Goal: Communication & Community: Answer question/provide support

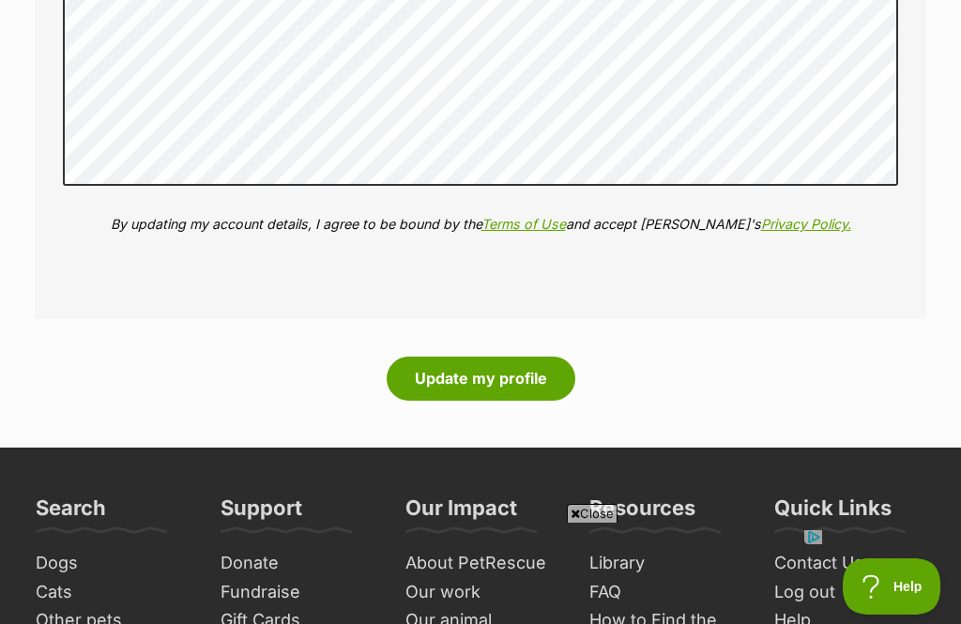
click at [517, 357] on button "Update my profile" at bounding box center [481, 378] width 189 height 43
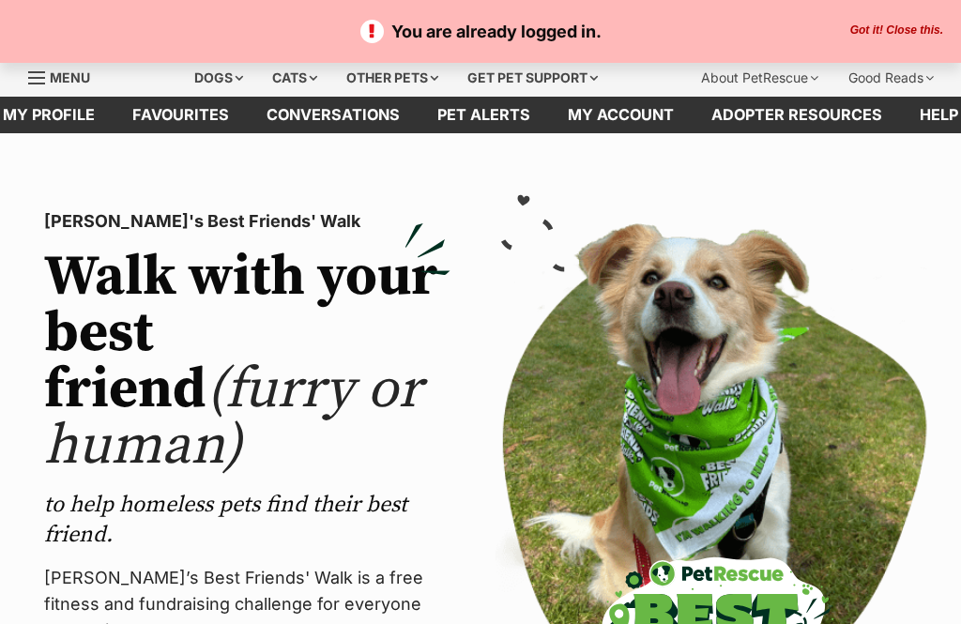
click at [903, 32] on button "Got it! Close this." at bounding box center [896, 30] width 104 height 15
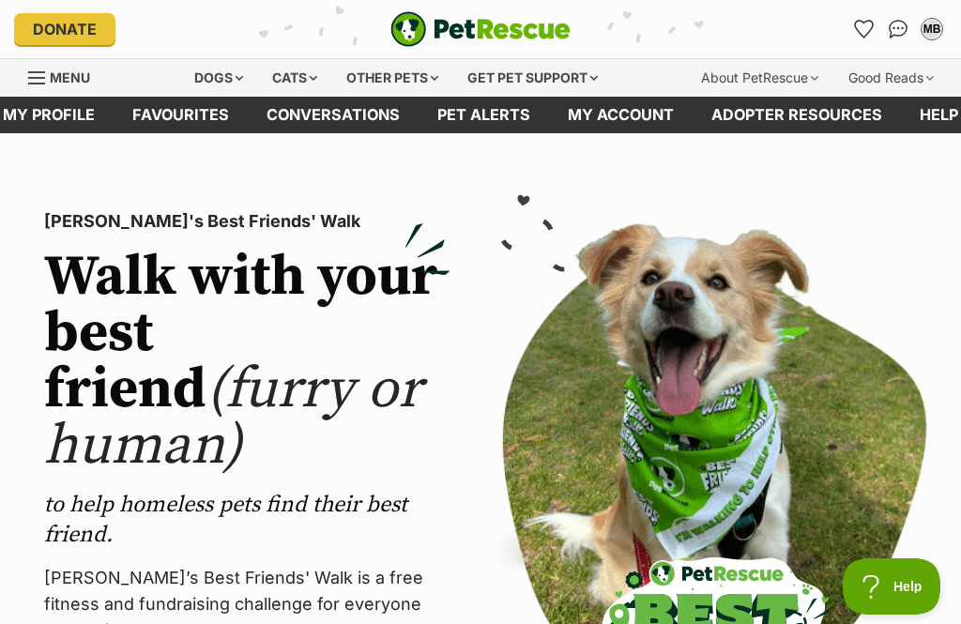
click at [45, 117] on link "My profile" at bounding box center [48, 115] width 129 height 37
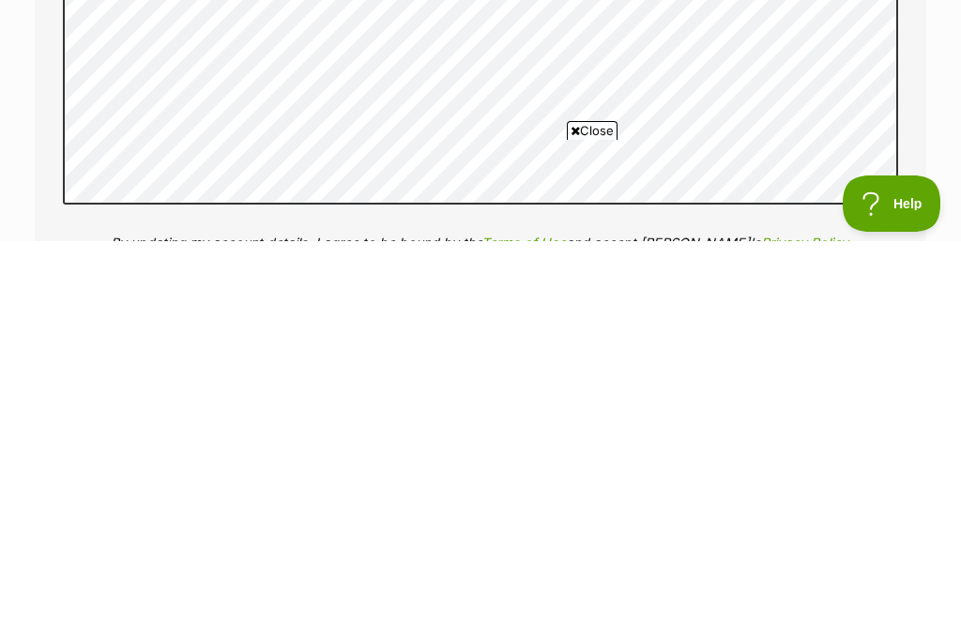
scroll to position [2404, 0]
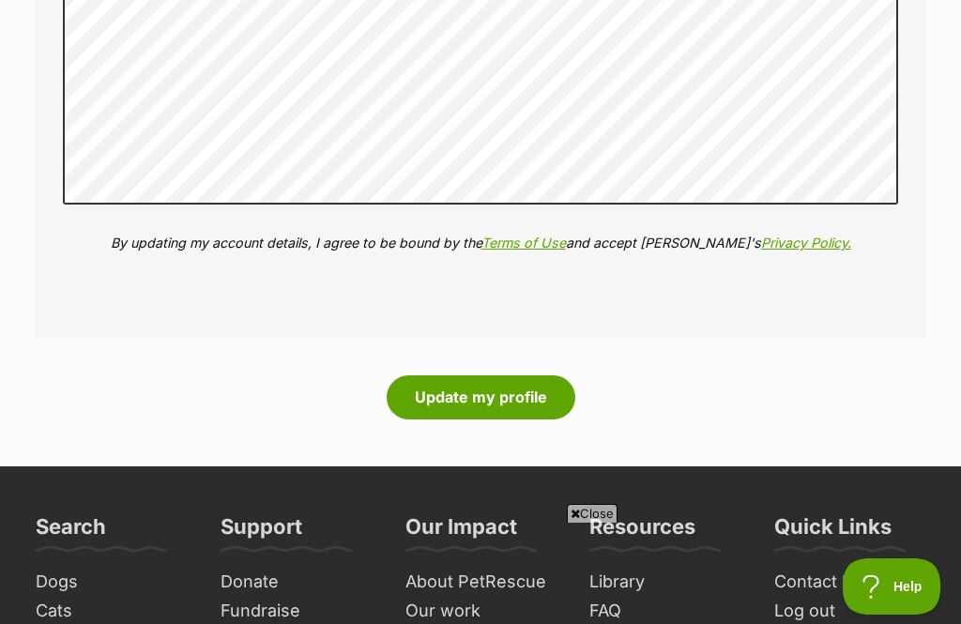
click at [511, 383] on button "Update my profile" at bounding box center [481, 396] width 189 height 43
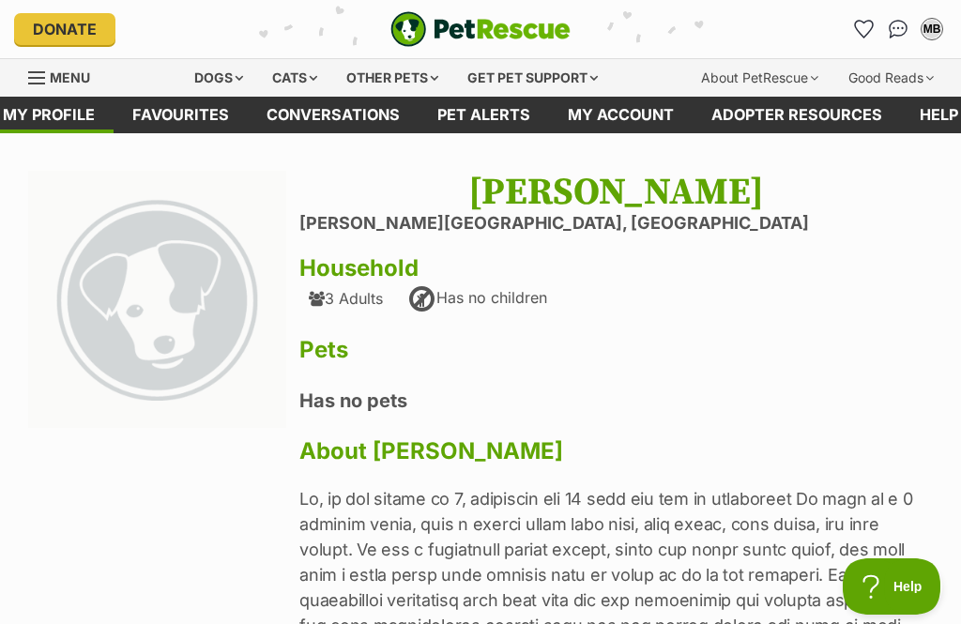
click at [869, 28] on icon "Favourites" at bounding box center [864, 29] width 18 height 17
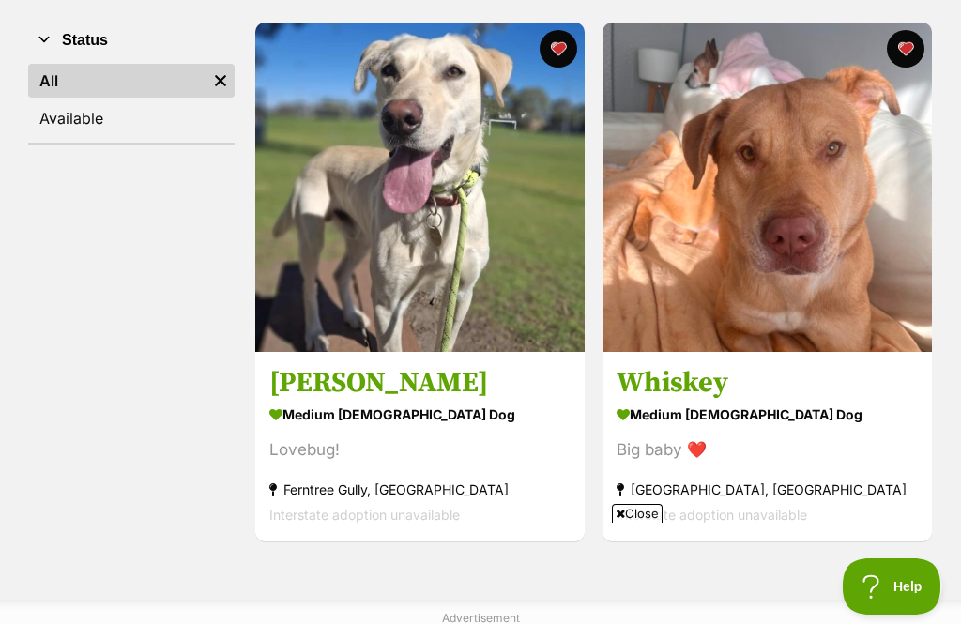
click at [446, 228] on img at bounding box center [419, 187] width 329 height 329
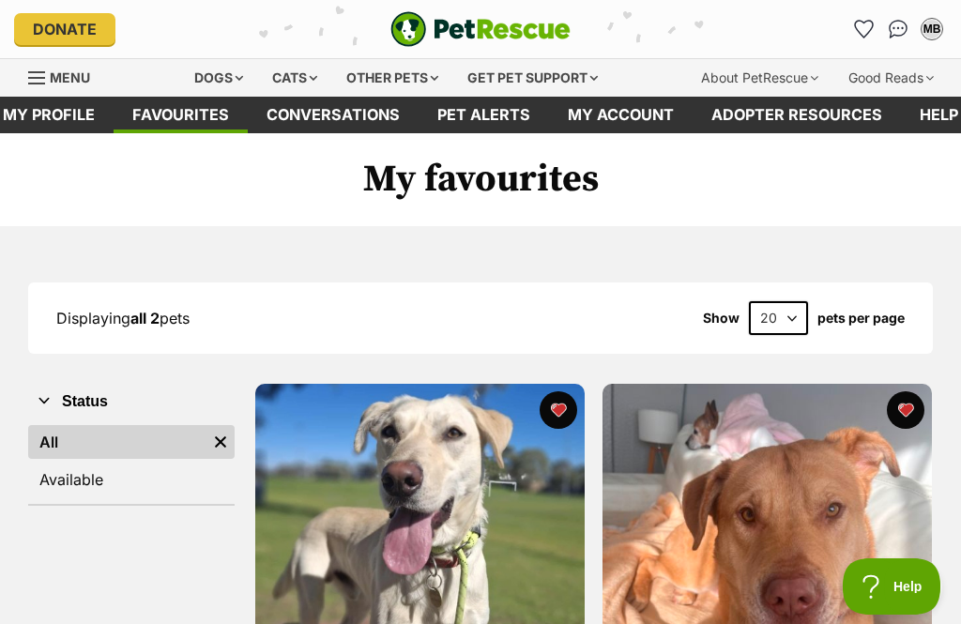
click at [58, 115] on link "My profile" at bounding box center [48, 115] width 129 height 37
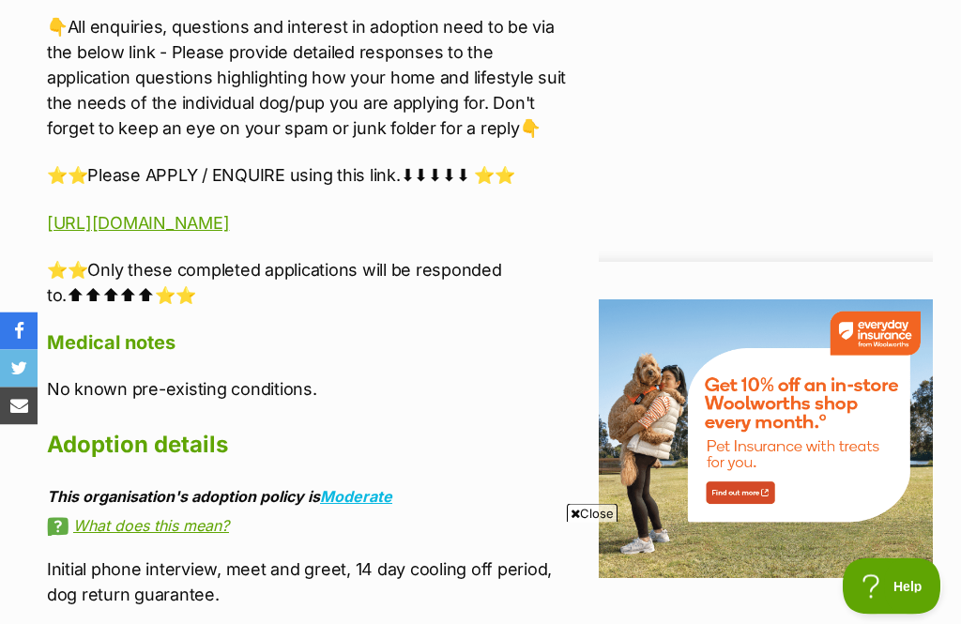
scroll to position [2048, 0]
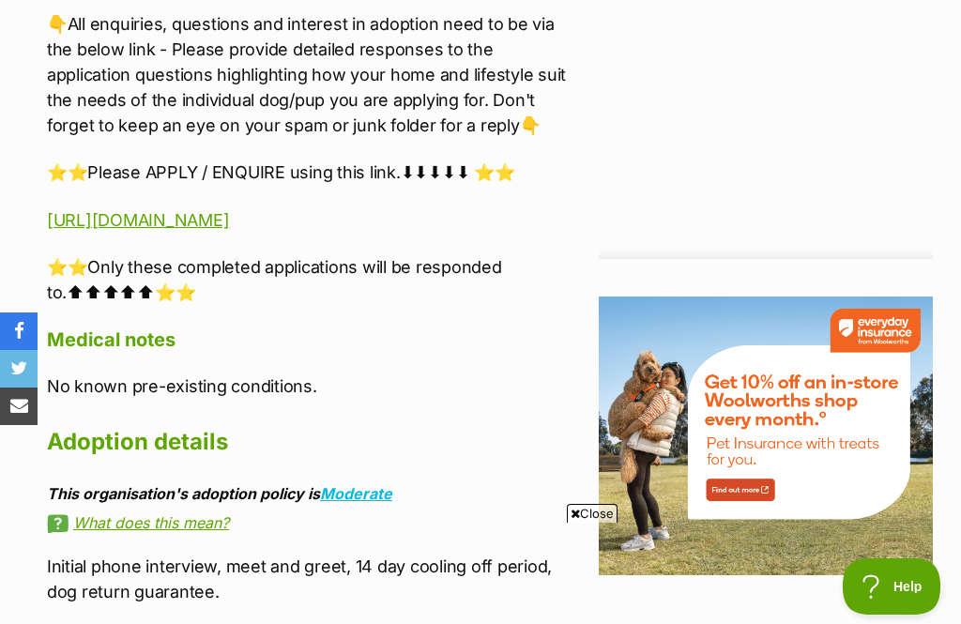
click at [87, 223] on link "[URL][DOMAIN_NAME]" at bounding box center [138, 220] width 182 height 20
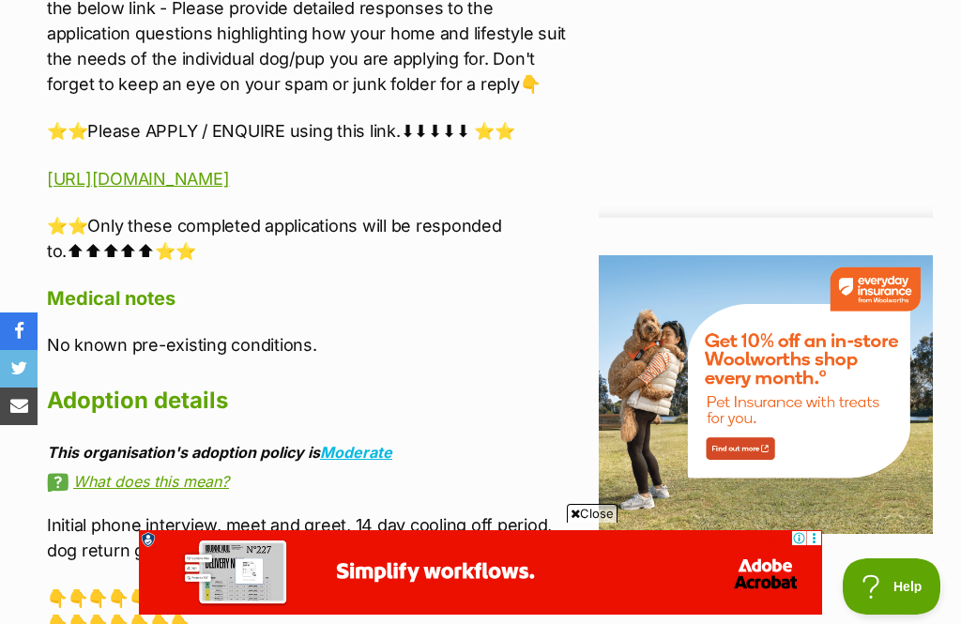
scroll to position [2086, 0]
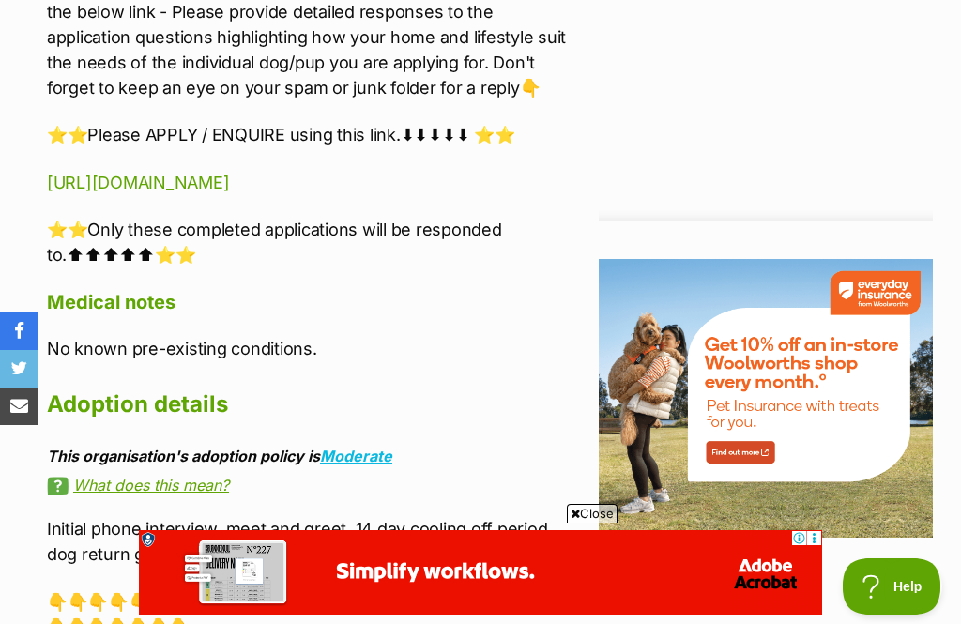
click at [229, 182] on link "https://www.startingoverdogrescue.org.au/adoption-application-form/" at bounding box center [138, 183] width 182 height 20
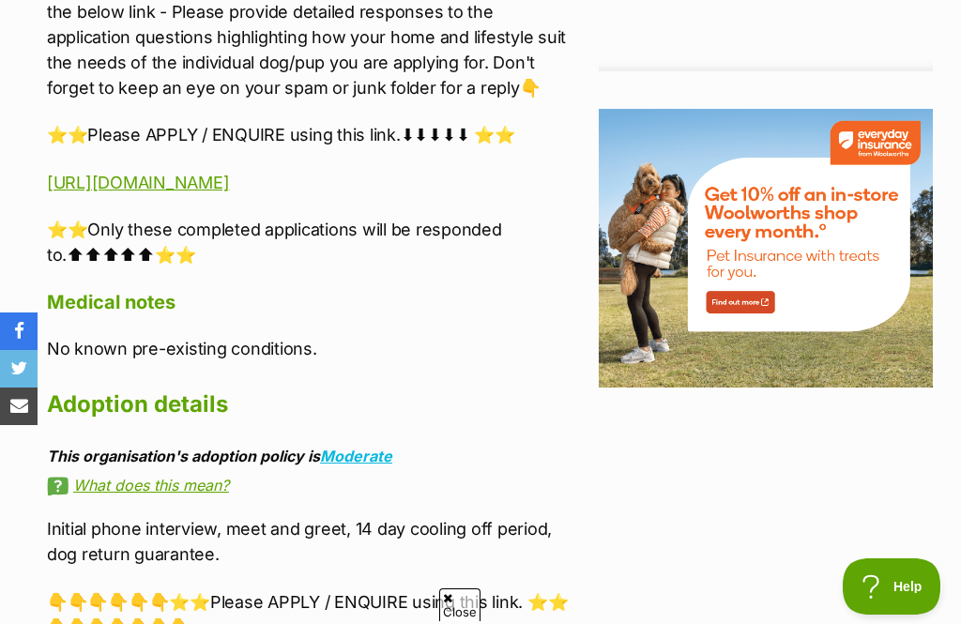
scroll to position [2116, 0]
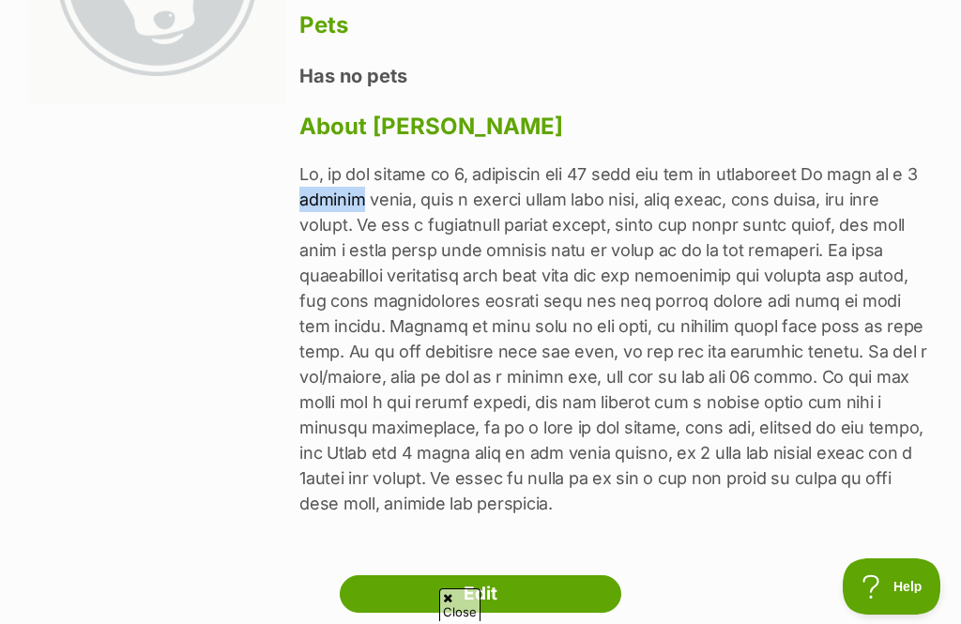
click at [603, 288] on p at bounding box center [615, 338] width 633 height 355
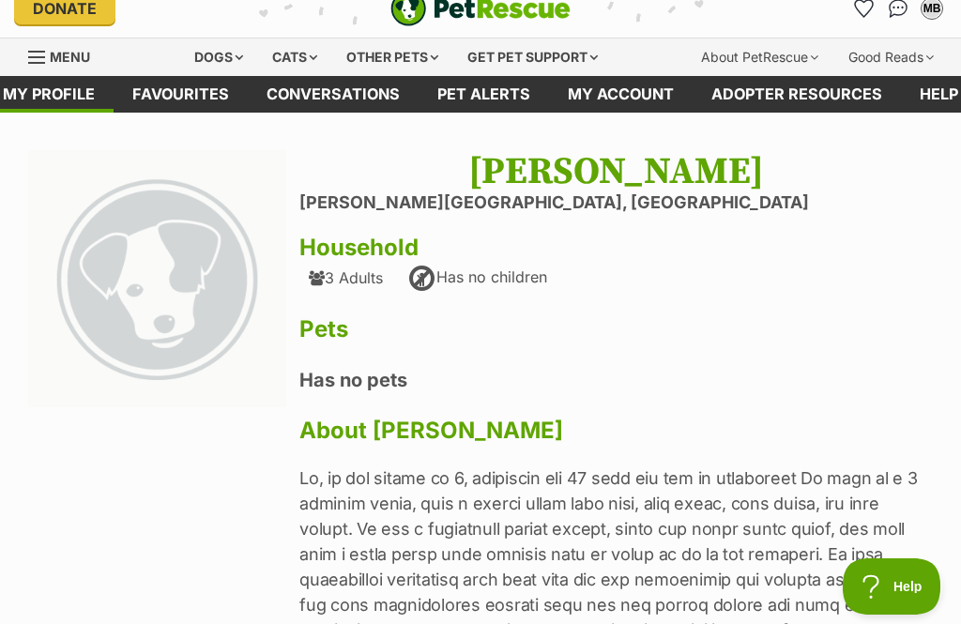
scroll to position [18, 0]
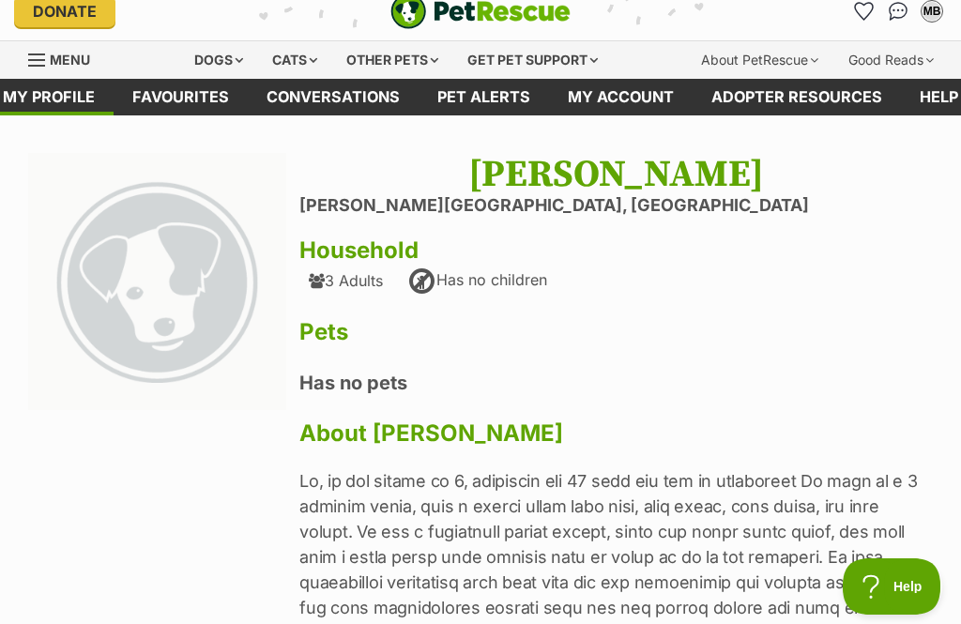
click at [862, 11] on icon "Favourites" at bounding box center [864, 11] width 18 height 17
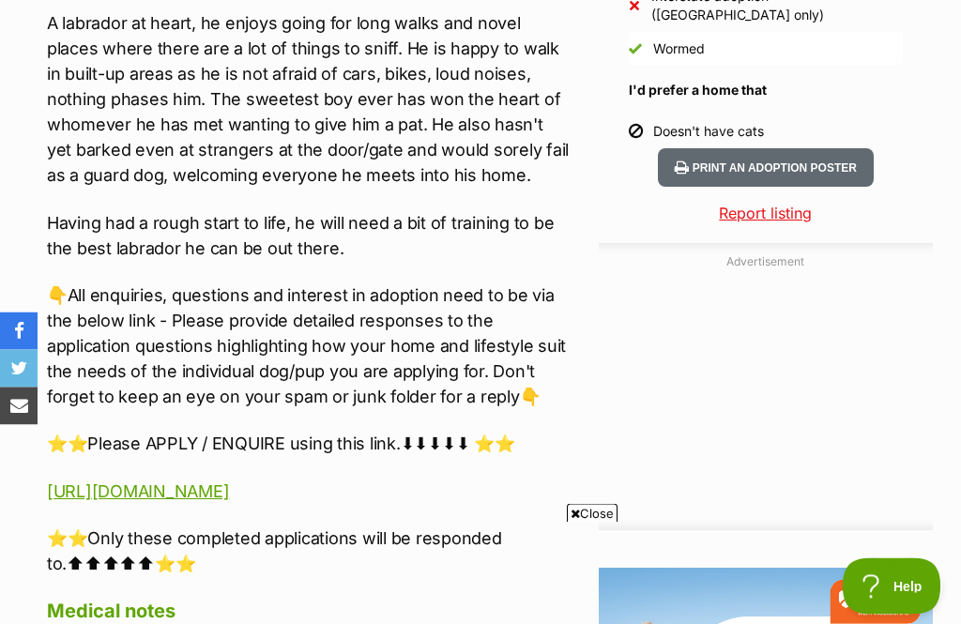
scroll to position [1828, 0]
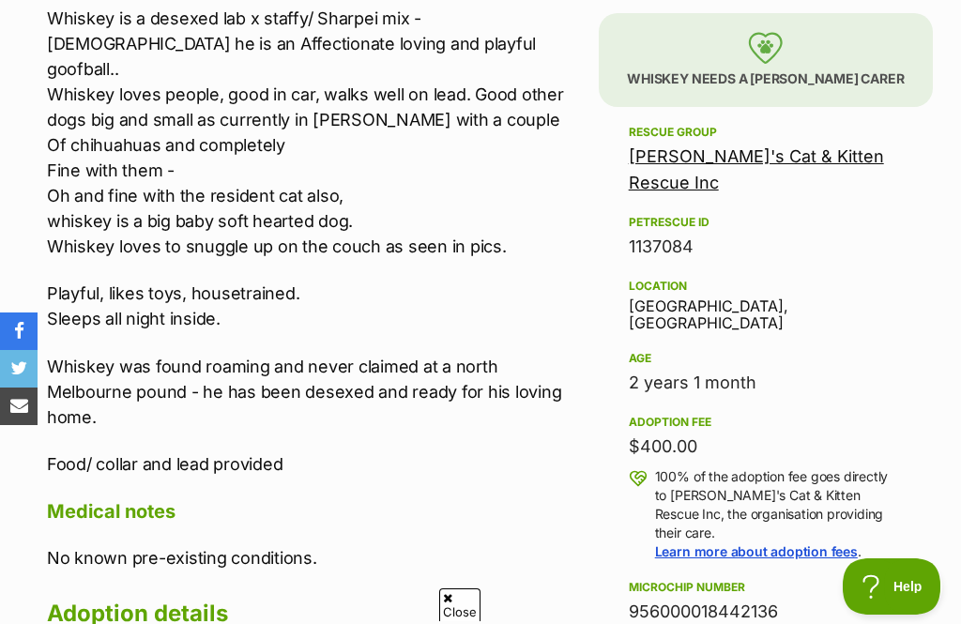
scroll to position [975, 0]
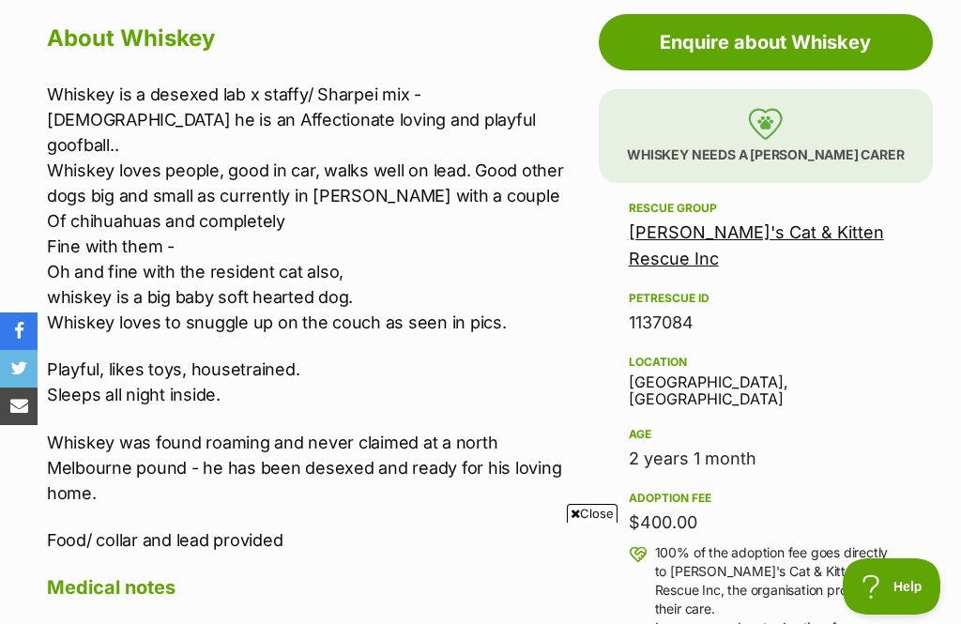
click at [97, 98] on p "Whiskey is a desexed lab x staffy/ Sharpei mix - [DEMOGRAPHIC_DATA] he is an Af…" at bounding box center [309, 208] width 524 height 253
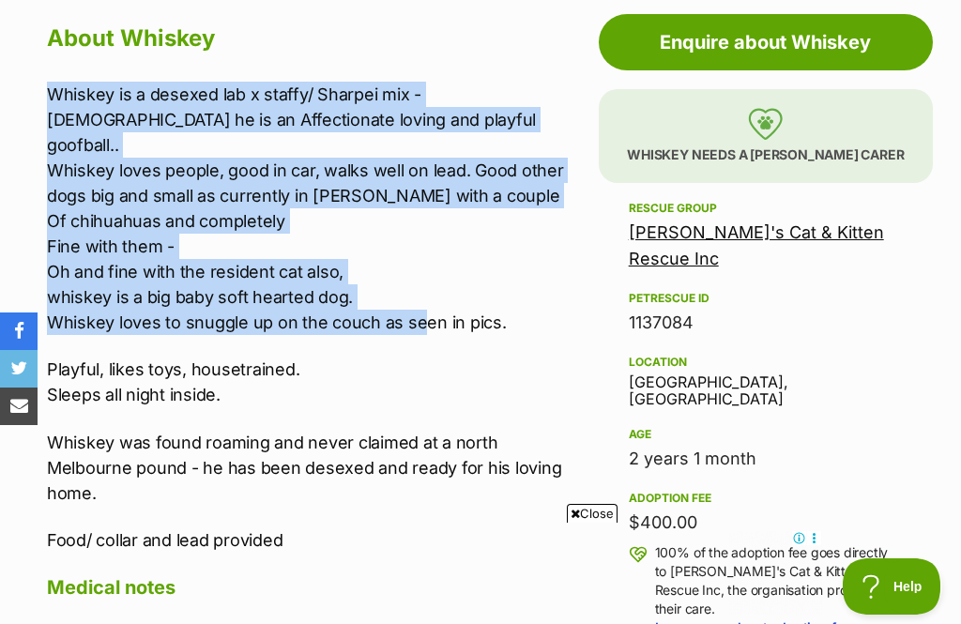
scroll to position [0, 0]
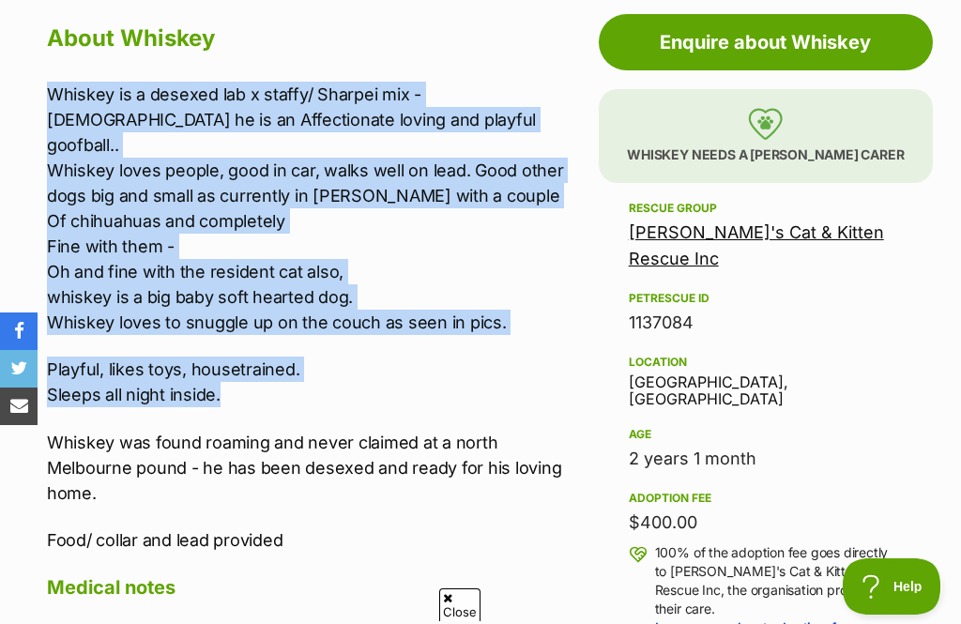
copy div "Whiskey is a desexed lab x staffy/ Sharpei mix - [DEMOGRAPHIC_DATA] he is an Af…"
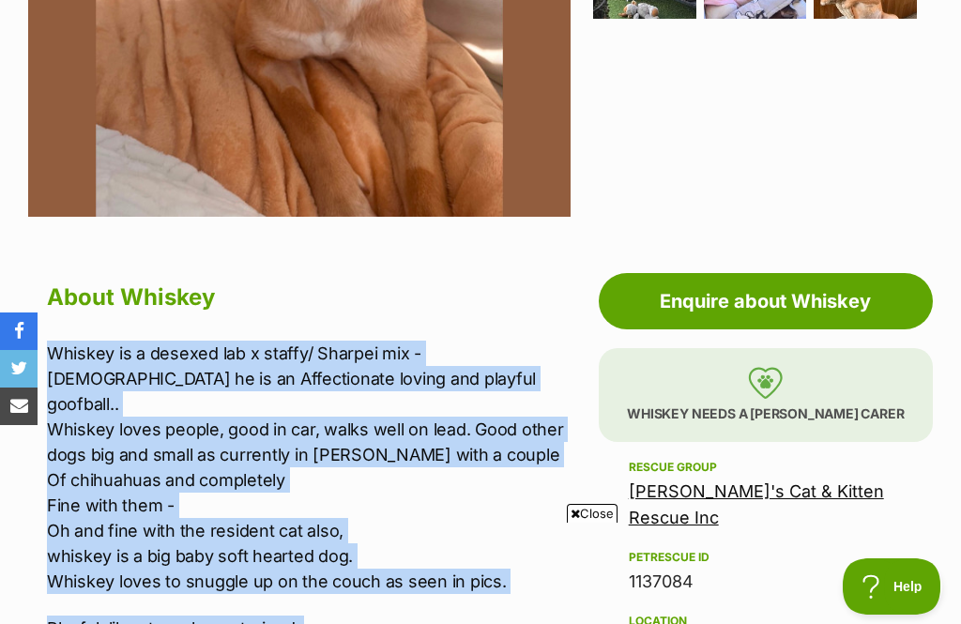
scroll to position [667, 0]
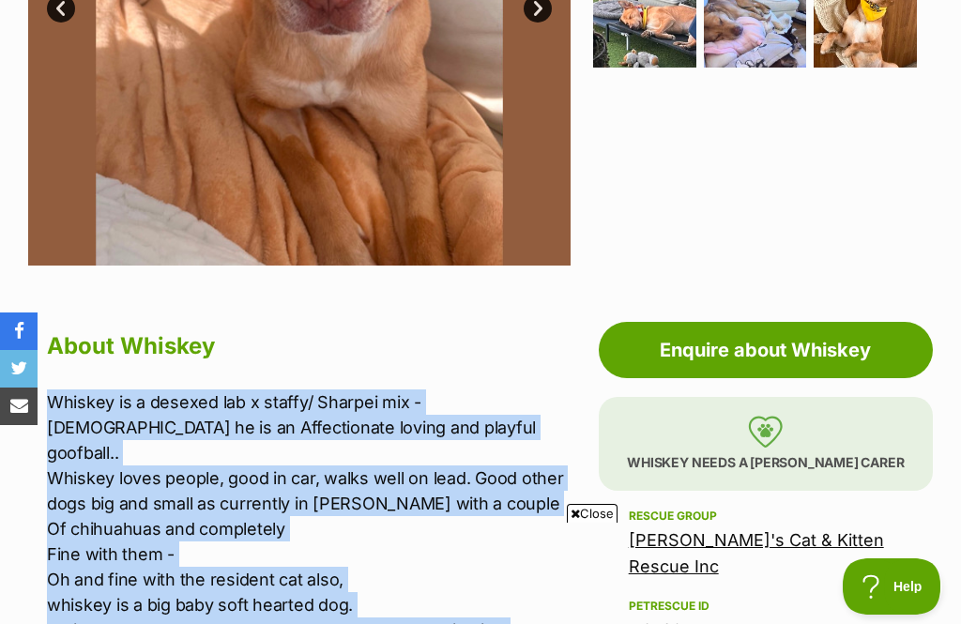
click at [784, 345] on link "Enquire about Whiskey" at bounding box center [766, 350] width 334 height 56
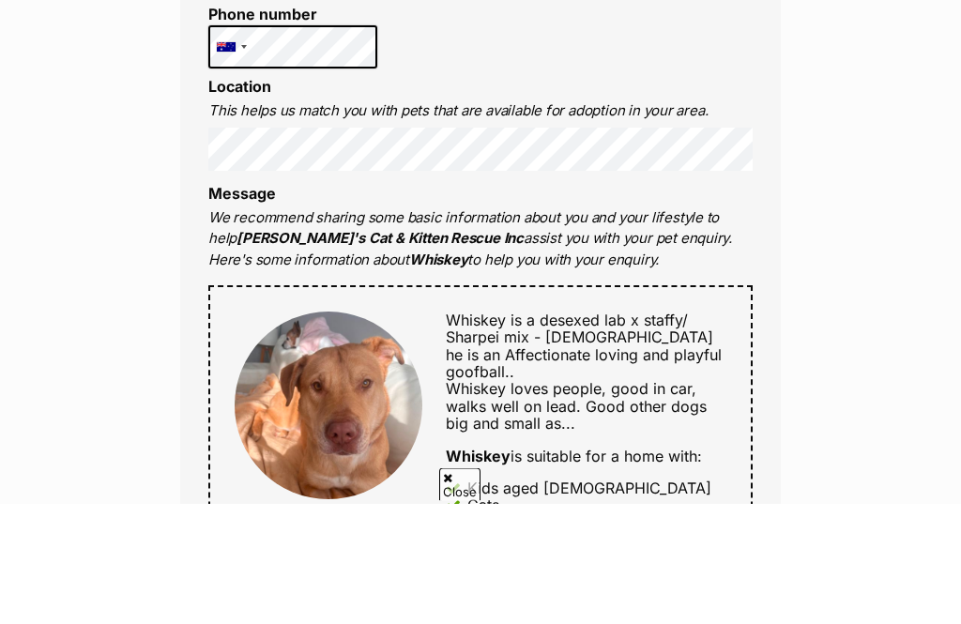
scroll to position [666, 0]
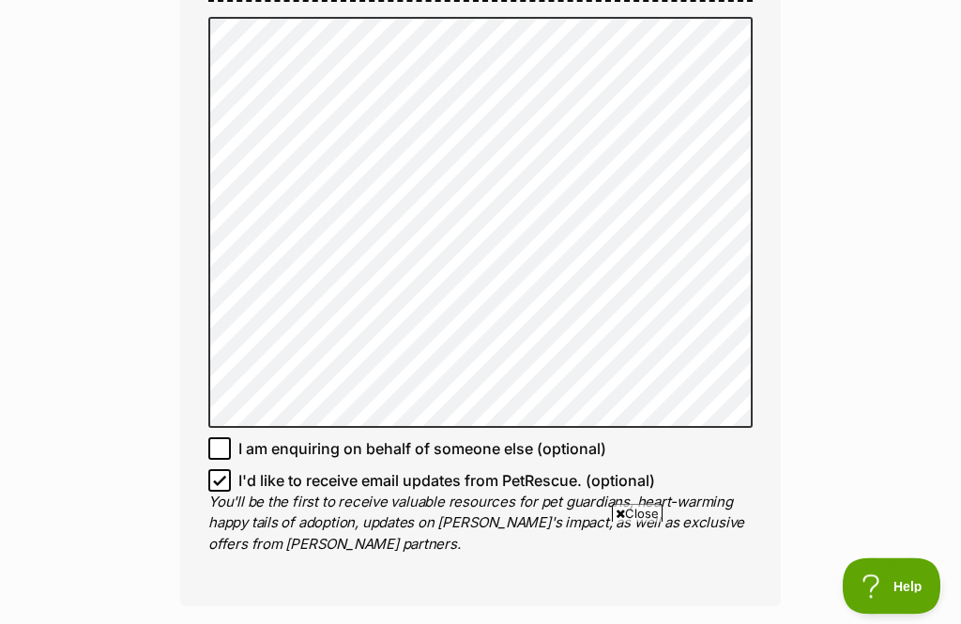
scroll to position [1304, 0]
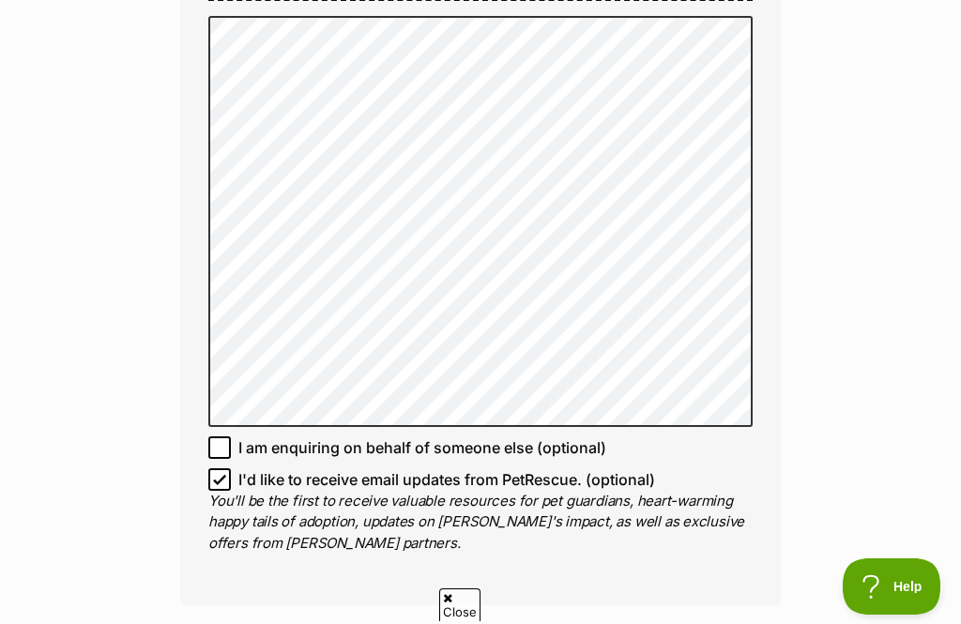
click at [225, 468] on input "I'd like to receive email updates from PetRescue. (optional)" at bounding box center [219, 479] width 23 height 23
checkbox input "false"
click at [641, 523] on span "Close" at bounding box center [637, 513] width 51 height 19
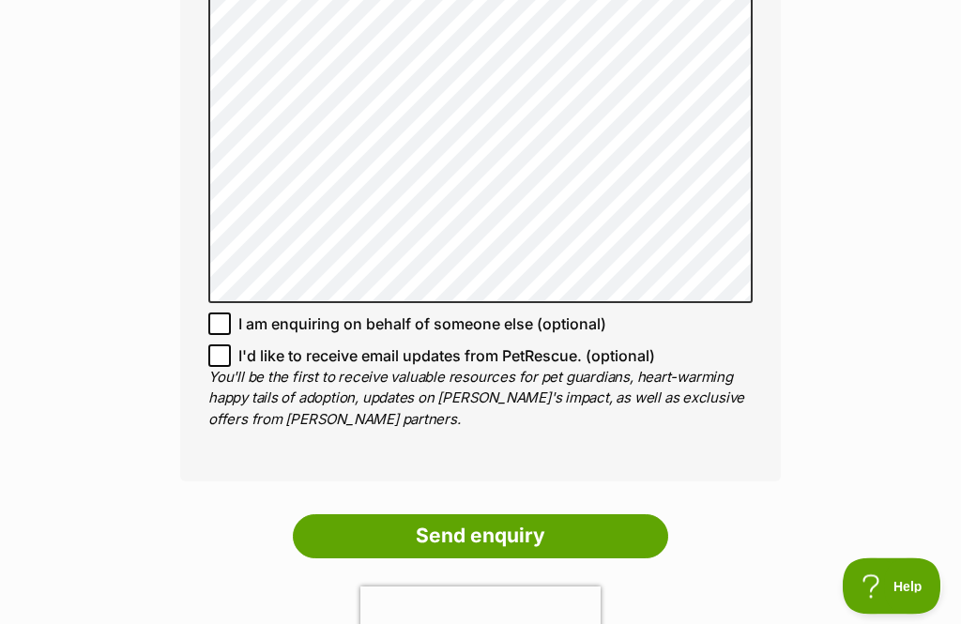
scroll to position [1480, 0]
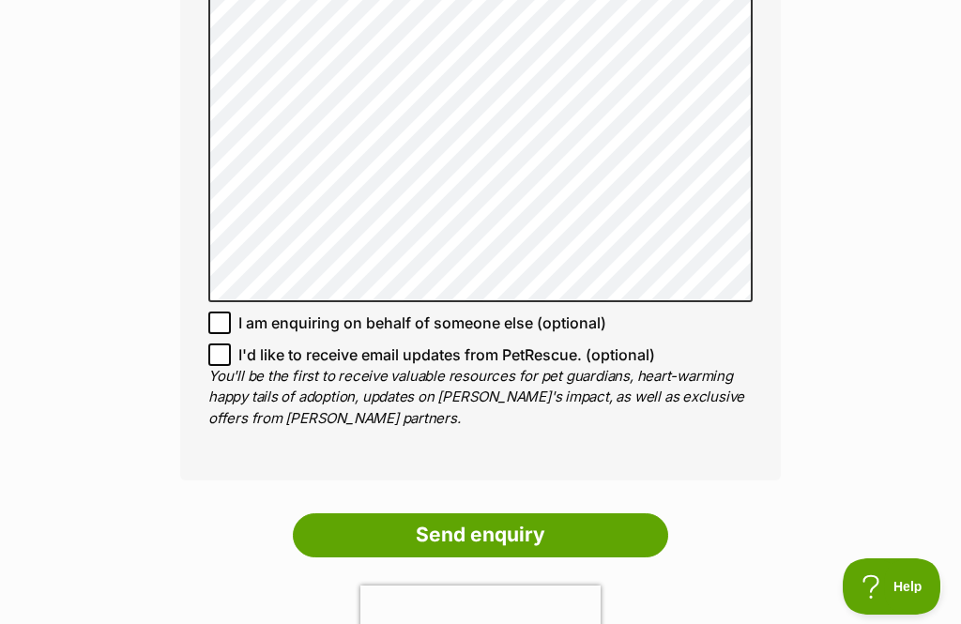
click at [524, 513] on input "Send enquiry" at bounding box center [480, 534] width 375 height 43
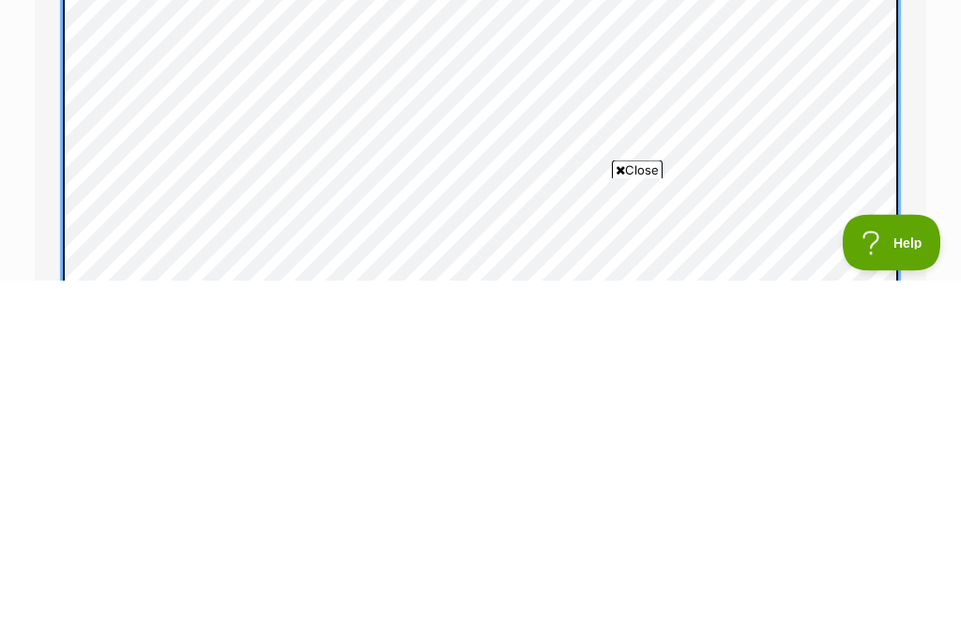
scroll to position [2023, 0]
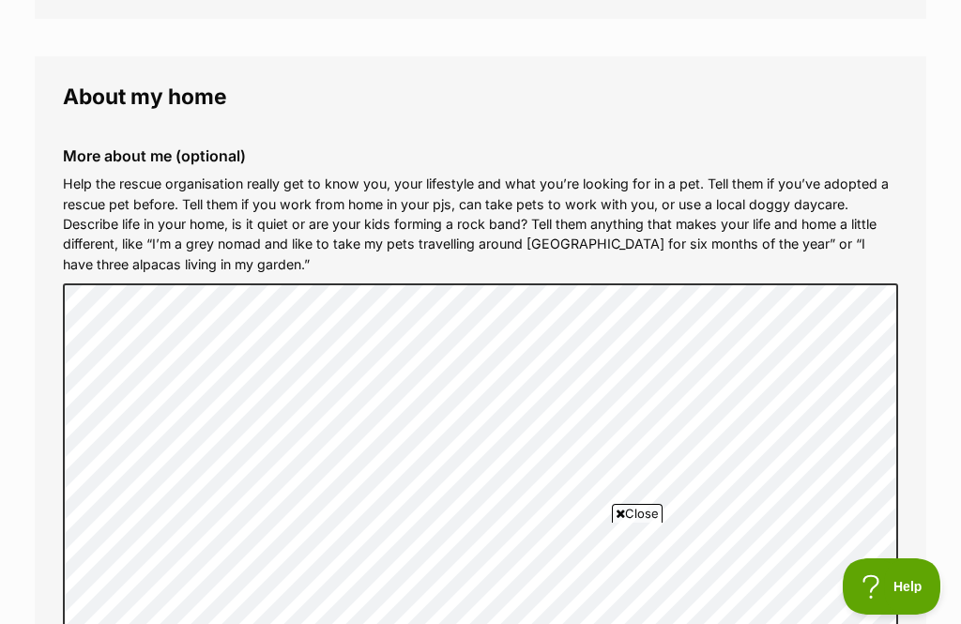
scroll to position [1903, 0]
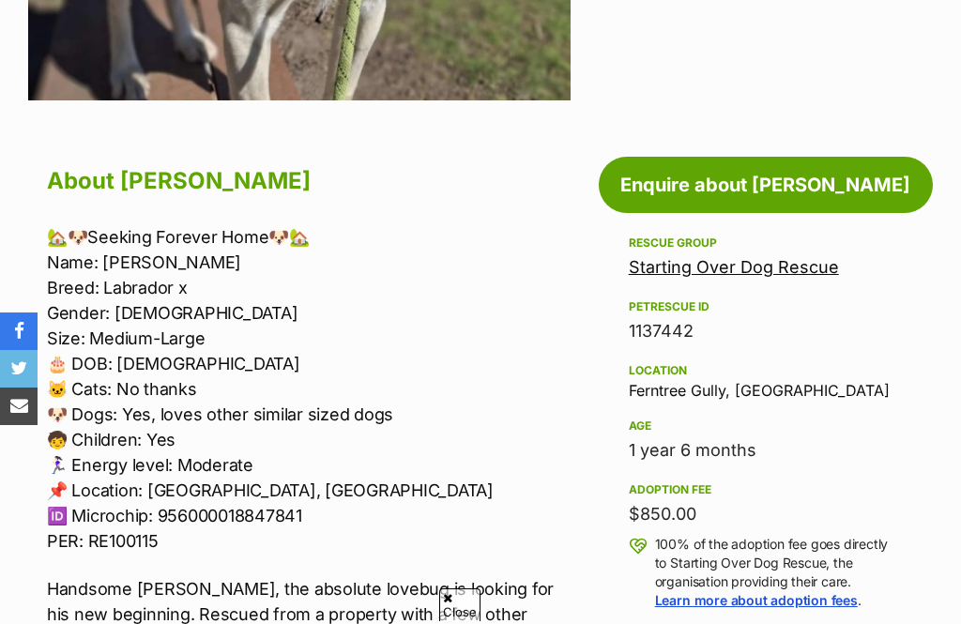
scroll to position [1690, 0]
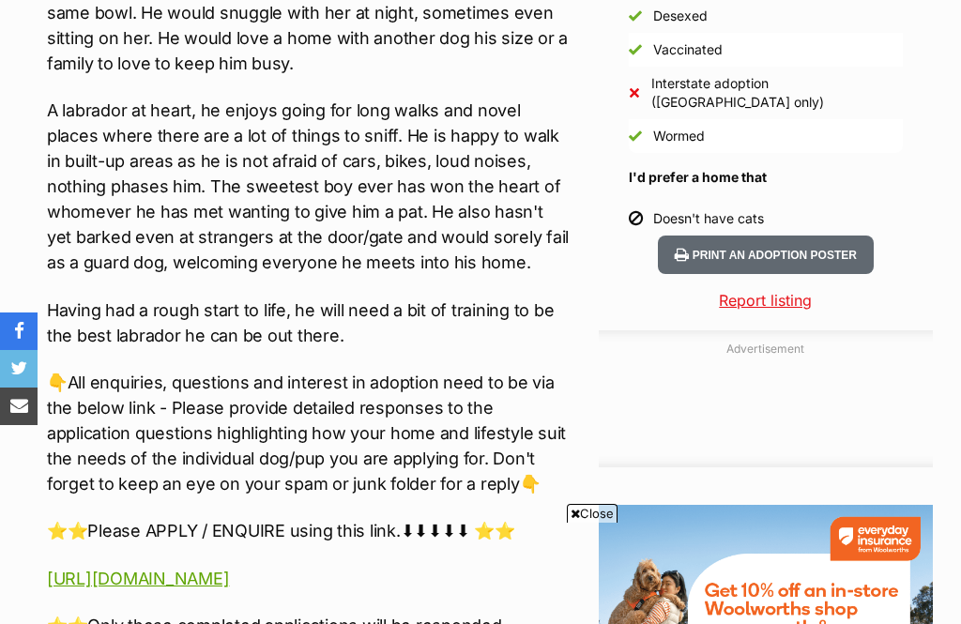
click at [229, 569] on link "[URL][DOMAIN_NAME]" at bounding box center [138, 579] width 182 height 20
